Goal: Information Seeking & Learning: Compare options

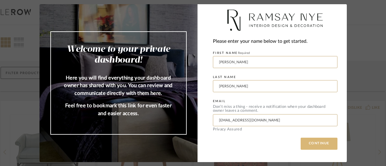
click at [313, 141] on button "CONTINUE" at bounding box center [318, 144] width 37 height 12
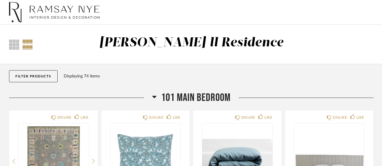
click at [39, 73] on button "Filter Products" at bounding box center [33, 76] width 49 height 12
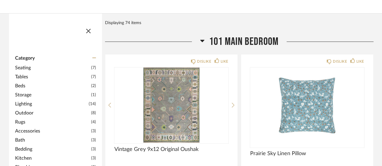
scroll to position [60, 0]
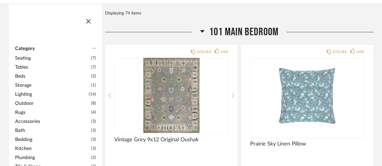
click at [27, 104] on span "Outdoor" at bounding box center [52, 103] width 74 height 7
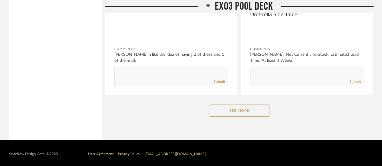
scroll to position [804, 0]
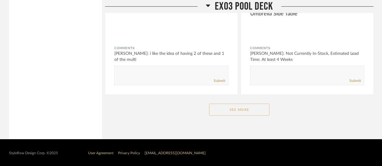
click at [234, 111] on button "See More" at bounding box center [239, 110] width 60 height 12
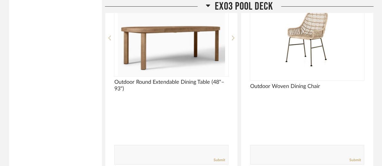
scroll to position [537, 0]
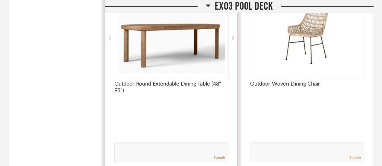
click at [183, 55] on img "0" at bounding box center [171, 35] width 114 height 75
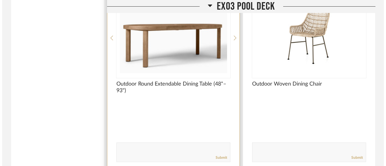
scroll to position [0, 0]
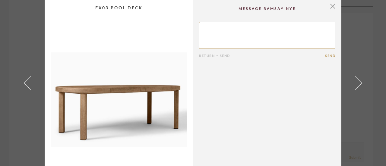
click at [165, 83] on img "0" at bounding box center [119, 100] width 136 height 156
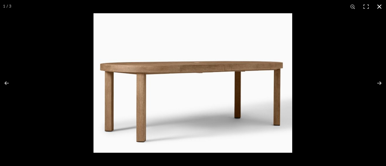
click at [379, 3] on button at bounding box center [378, 6] width 13 height 13
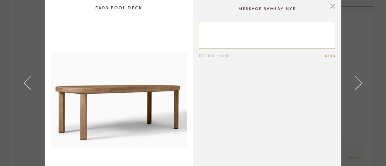
drag, startPoint x: 328, startPoint y: 5, endPoint x: 312, endPoint y: 14, distance: 18.3
click at [328, 5] on span "button" at bounding box center [332, 6] width 12 height 12
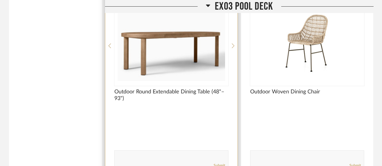
scroll to position [541, 0]
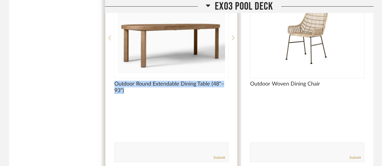
drag, startPoint x: 113, startPoint y: 81, endPoint x: 128, endPoint y: 89, distance: 16.3
click at [128, 89] on div "DISLIKE LIKE Outdoor Round Extendable Dining Table (48"–93") Comments: Submit" at bounding box center [171, 78] width 132 height 186
copy span "Outdoor Round Extendable Dining Table (48"–93")"
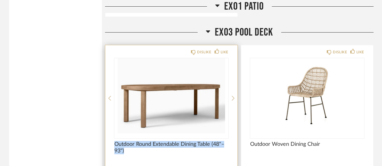
scroll to position [511, 0]
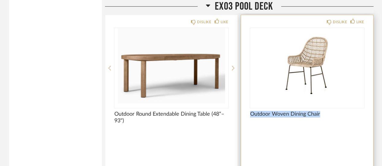
drag, startPoint x: 322, startPoint y: 112, endPoint x: 250, endPoint y: 112, distance: 72.9
click at [250, 112] on span "Outdoor Woven Dining Chair" at bounding box center [307, 114] width 114 height 7
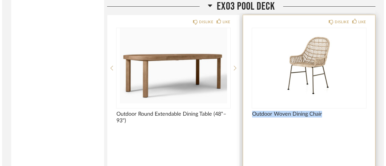
scroll to position [0, 0]
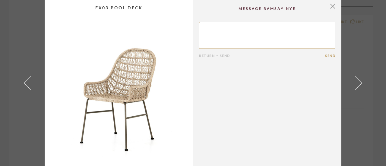
drag, startPoint x: 250, startPoint y: 112, endPoint x: 223, endPoint y: 89, distance: 35.6
click at [223, 89] on cpp-summary-comments "Return = Send Send" at bounding box center [267, 89] width 148 height 178
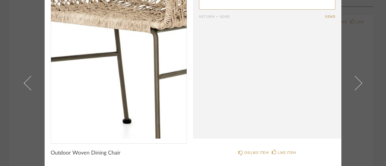
scroll to position [39, 0]
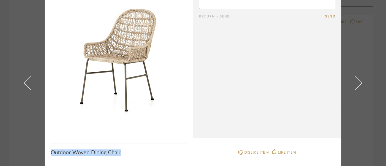
drag, startPoint x: 122, startPoint y: 156, endPoint x: 47, endPoint y: 159, distance: 74.5
click at [47, 159] on cpp-summary-info "Outdoor Woven Dining Chair" at bounding box center [119, 151] width 148 height 17
copy span "Outdoor Woven Dining Chair"
